Goal: Task Accomplishment & Management: Use online tool/utility

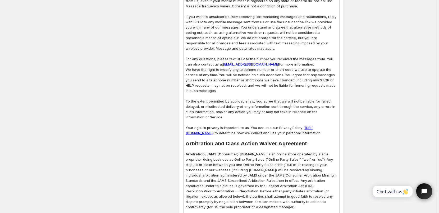
scroll to position [529, 0]
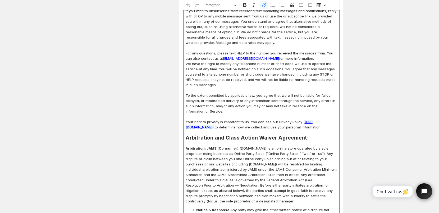
drag, startPoint x: 189, startPoint y: 127, endPoint x: 288, endPoint y: 128, distance: 99.5
click at [288, 128] on link "[URL][DOMAIN_NAME]" at bounding box center [250, 125] width 128 height 10
click at [248, 140] on icon "button" at bounding box center [245, 139] width 5 height 4
drag, startPoint x: 201, startPoint y: 139, endPoint x: 282, endPoint y: 135, distance: 80.3
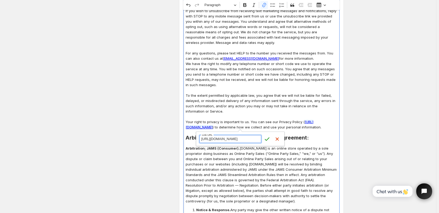
click at [282, 135] on form "[URL][DOMAIN_NAME] Link URL Save Cancel" at bounding box center [240, 139] width 88 height 14
paste input "olicies/privacy-policy"
type input "[URL][DOMAIN_NAME]"
click at [266, 140] on icon "submit" at bounding box center [267, 139] width 4 height 3
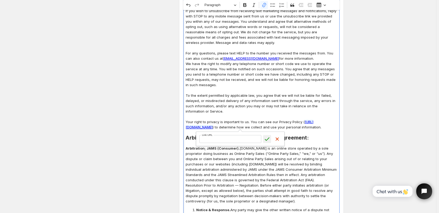
scroll to position [0, 0]
click at [257, 126] on link "[URL][DOMAIN_NAME]" at bounding box center [250, 125] width 128 height 10
drag, startPoint x: 189, startPoint y: 127, endPoint x: 283, endPoint y: 126, distance: 93.9
click at [283, 126] on link "[URL][DOMAIN_NAME]" at bounding box center [250, 125] width 128 height 10
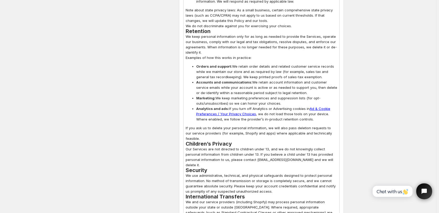
scroll to position [1984, 0]
